Goal: Task Accomplishment & Management: Use online tool/utility

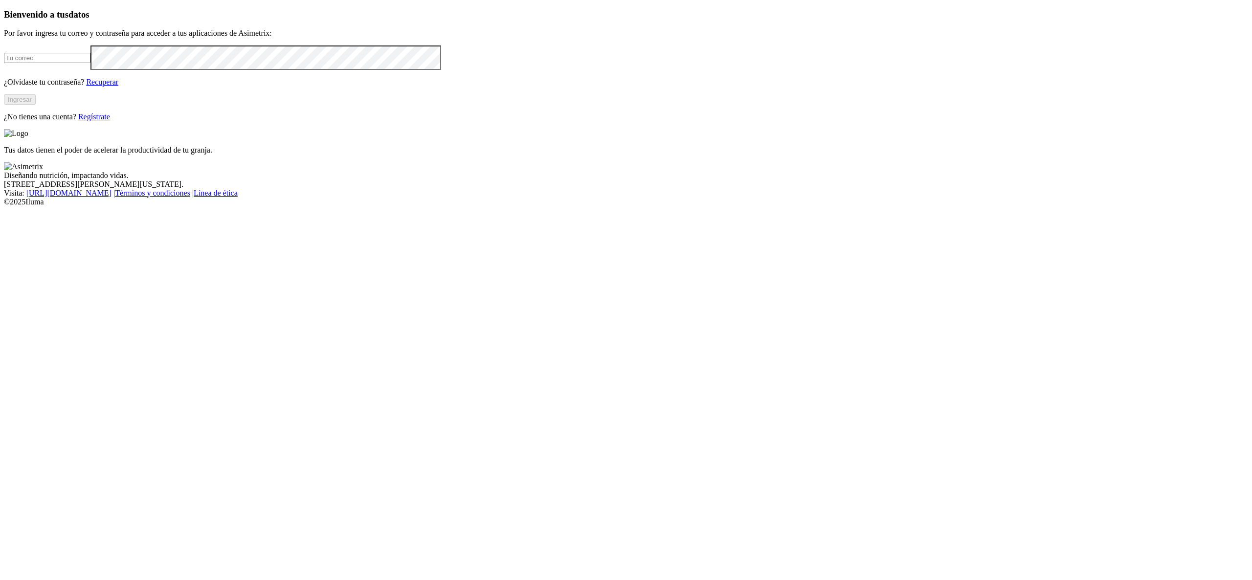
click at [90, 63] on input "email" at bounding box center [47, 58] width 87 height 10
type input "[PERSON_NAME][EMAIL_ADDRESS][PERSON_NAME][DOMAIN_NAME]"
click input "submit" at bounding box center [0, 0] width 0 height 0
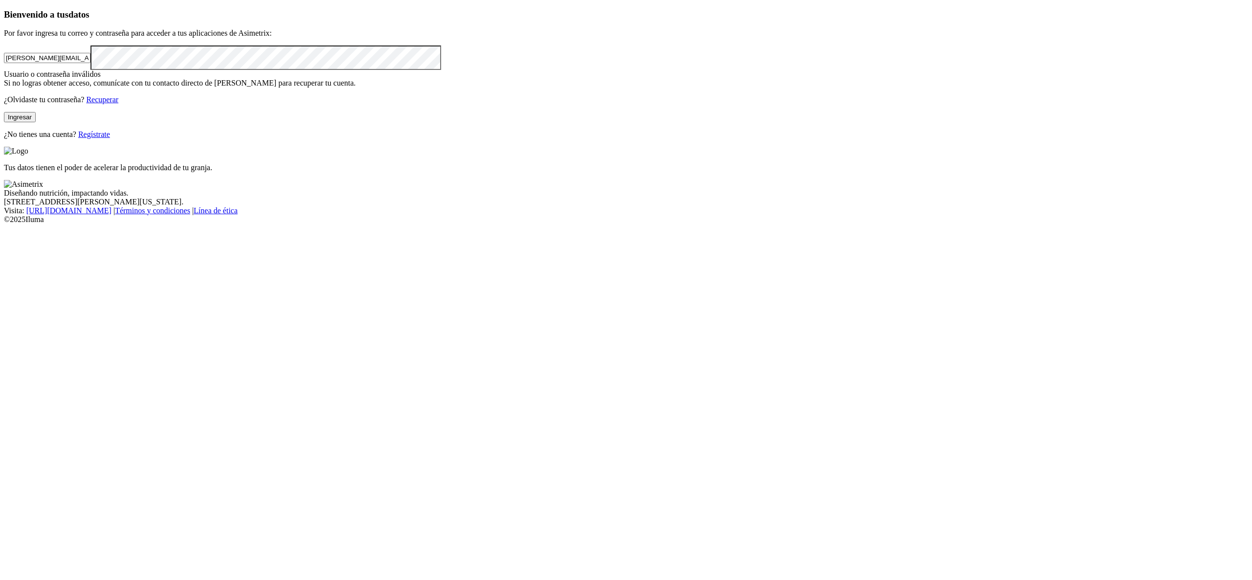
click input "submit" at bounding box center [0, 0] width 0 height 0
drag, startPoint x: 231, startPoint y: 168, endPoint x: 0, endPoint y: 154, distance: 231.2
click at [4, 139] on div "Bienvenido a tus datos Por favor ingresa tu correo y contraseña para acceder a …" at bounding box center [626, 74] width 1244 height 130
type input "L"
type input "[PERSON_NAME][EMAIL_ADDRESS][PERSON_NAME][DOMAIN_NAME]"
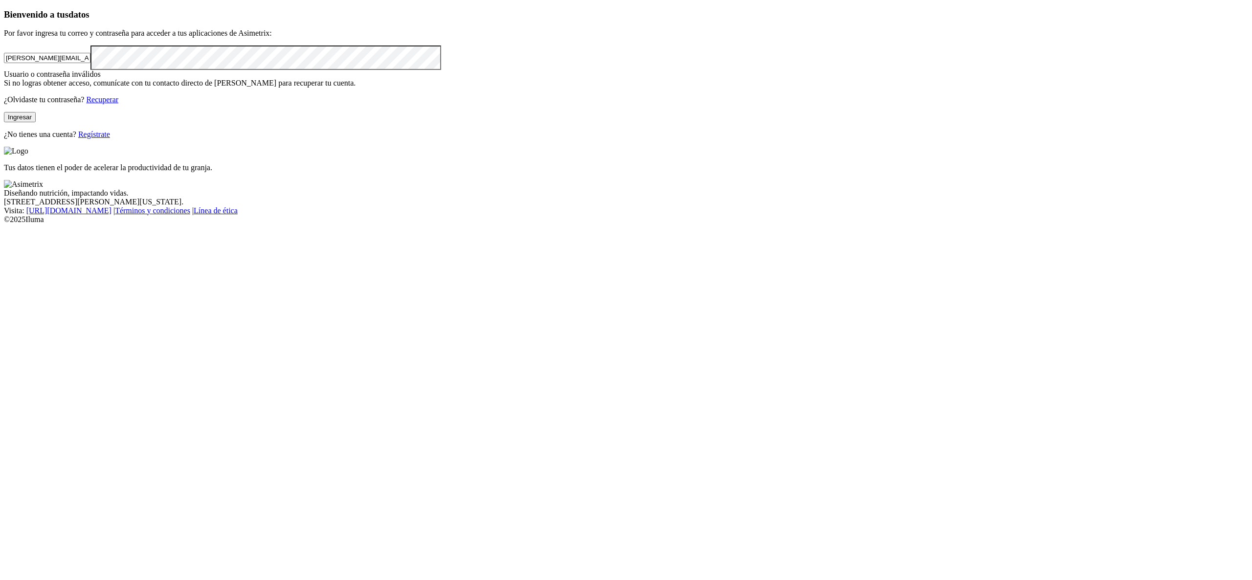
click input "submit" at bounding box center [0, 0] width 0 height 0
